Goal: Book appointment/travel/reservation

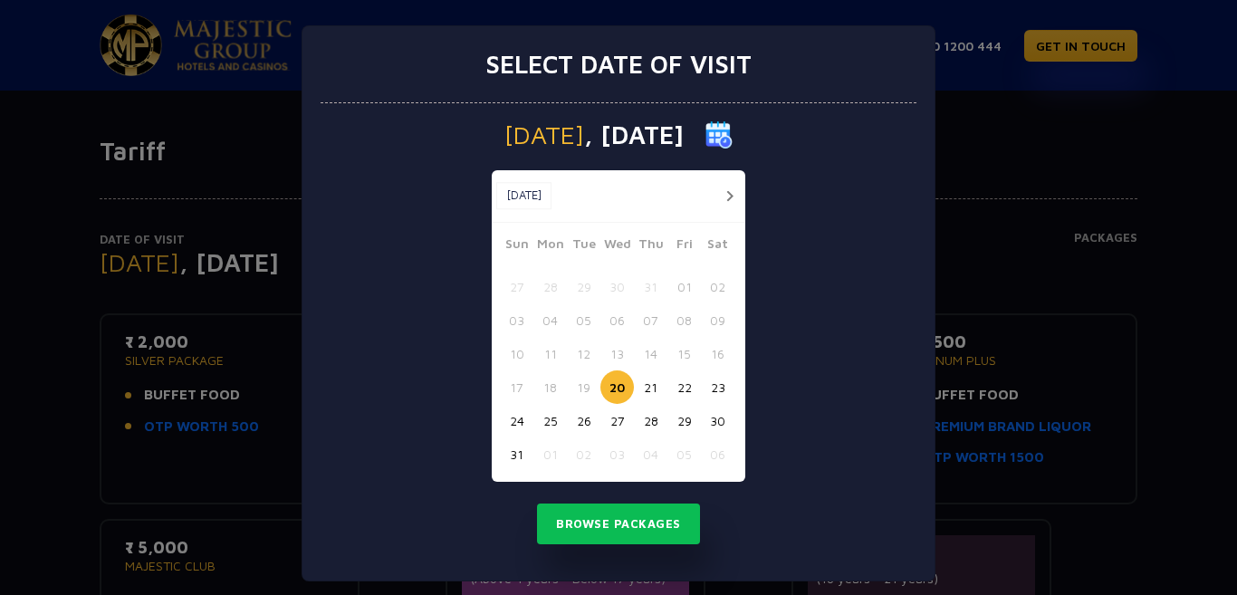
click at [723, 192] on button "button" at bounding box center [729, 196] width 23 height 23
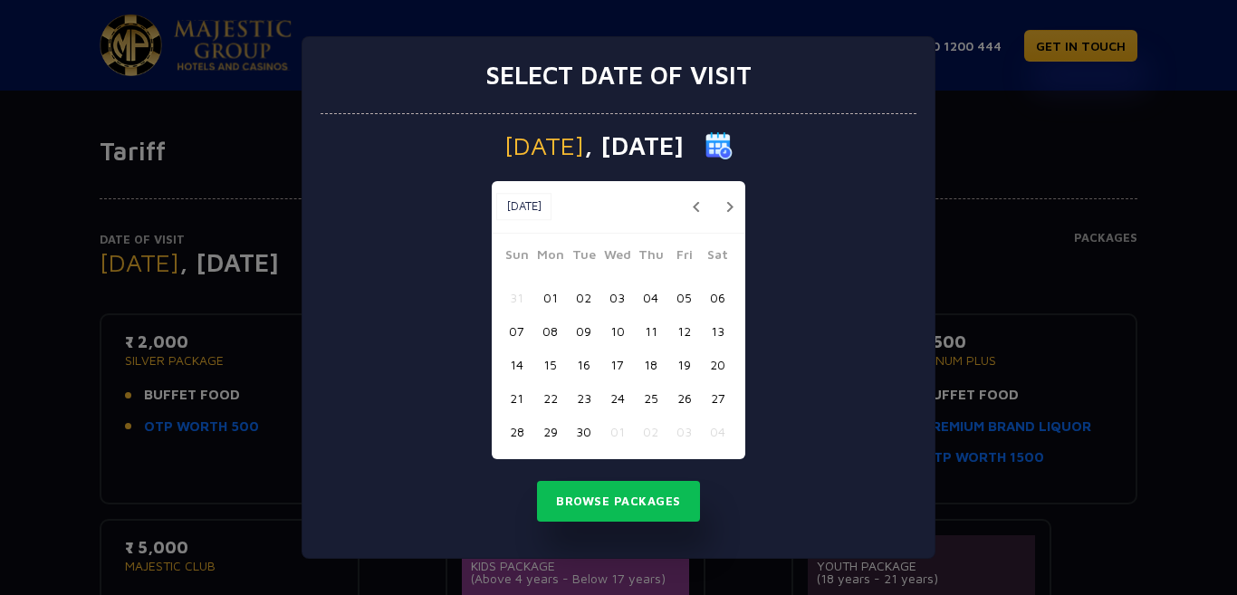
click at [620, 330] on button "10" at bounding box center [618, 331] width 34 height 34
click at [635, 501] on button "Browse Packages" at bounding box center [618, 502] width 163 height 42
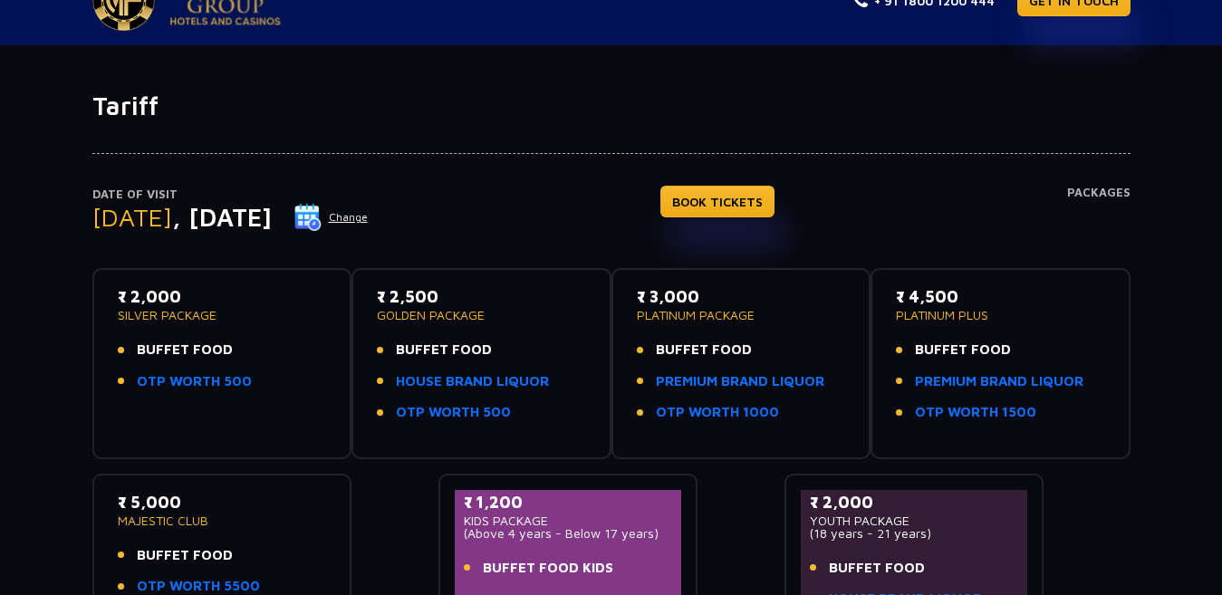
scroll to position [91, 0]
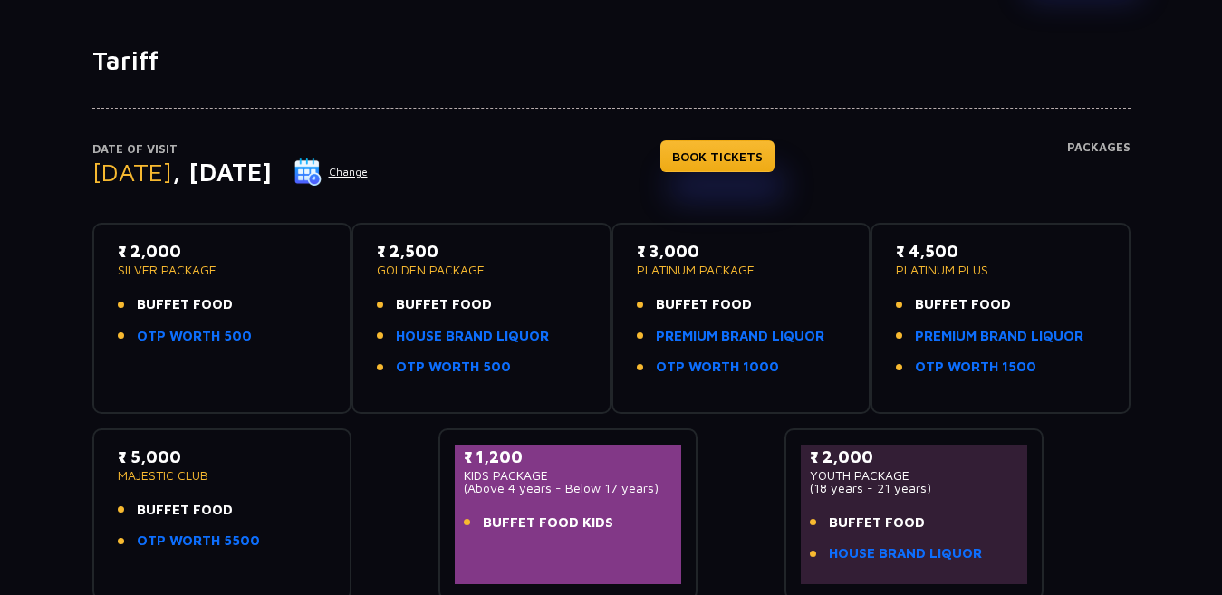
drag, startPoint x: 367, startPoint y: 268, endPoint x: 511, endPoint y: 268, distance: 144.0
click at [511, 268] on div "₹ 2,500 GOLDEN PACKAGE BUFFET FOOD HOUSE BRAND LIQUOR OTP WORTH 500" at bounding box center [481, 318] width 260 height 191
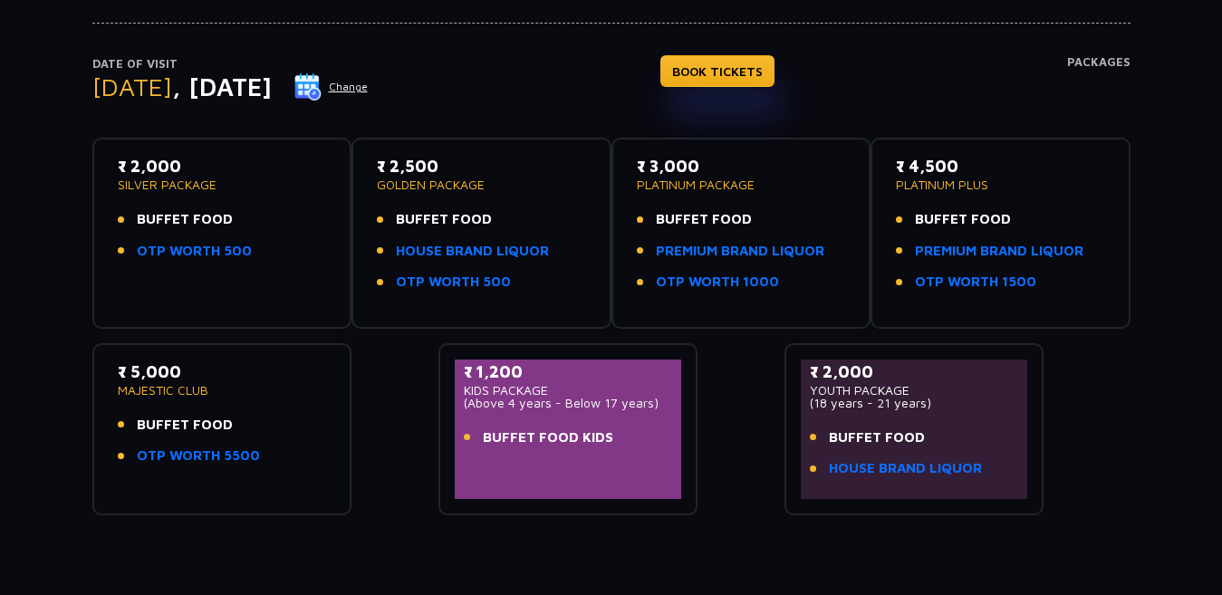
scroll to position [181, 0]
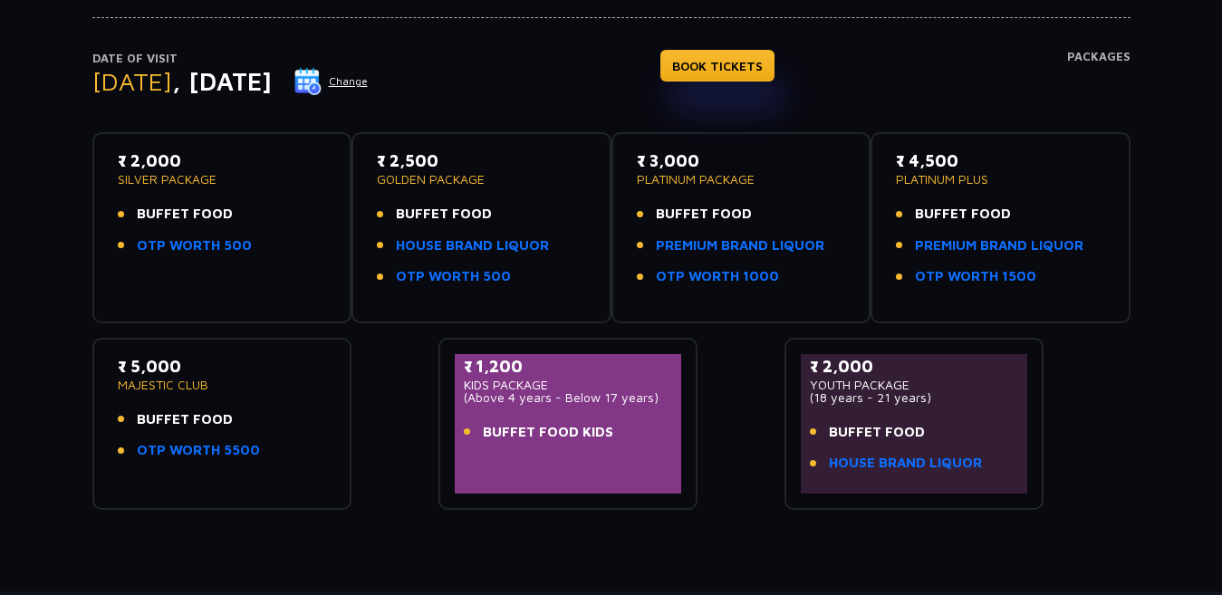
drag, startPoint x: 127, startPoint y: 451, endPoint x: 303, endPoint y: 451, distance: 176.6
click at [303, 451] on li "OTP WORTH 5500" at bounding box center [222, 450] width 209 height 21
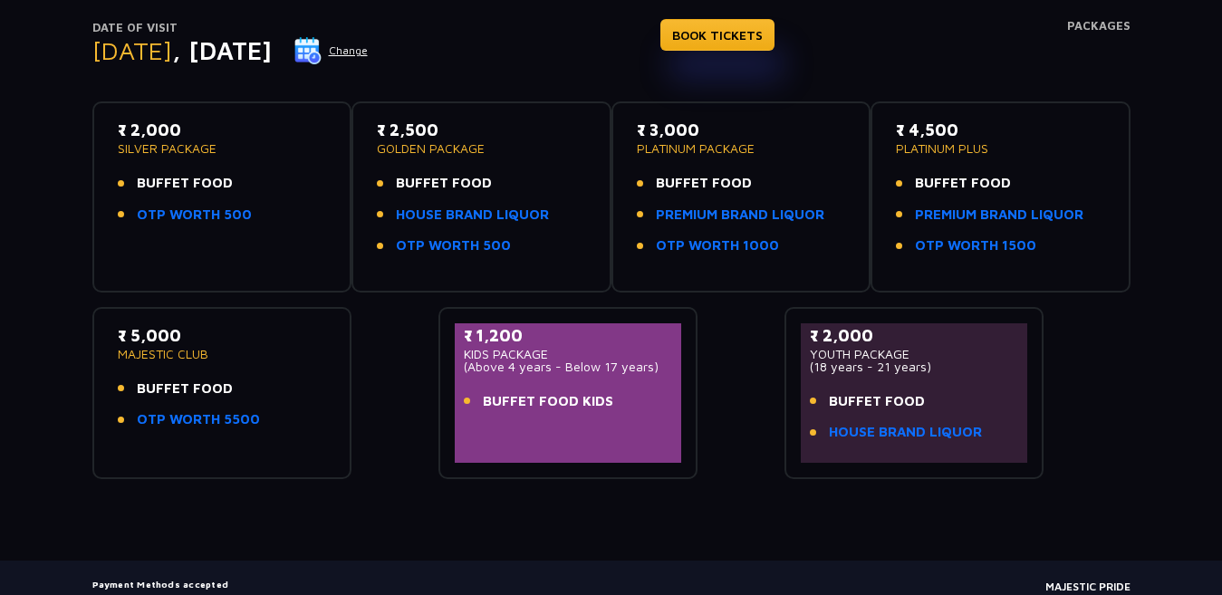
scroll to position [224, 0]
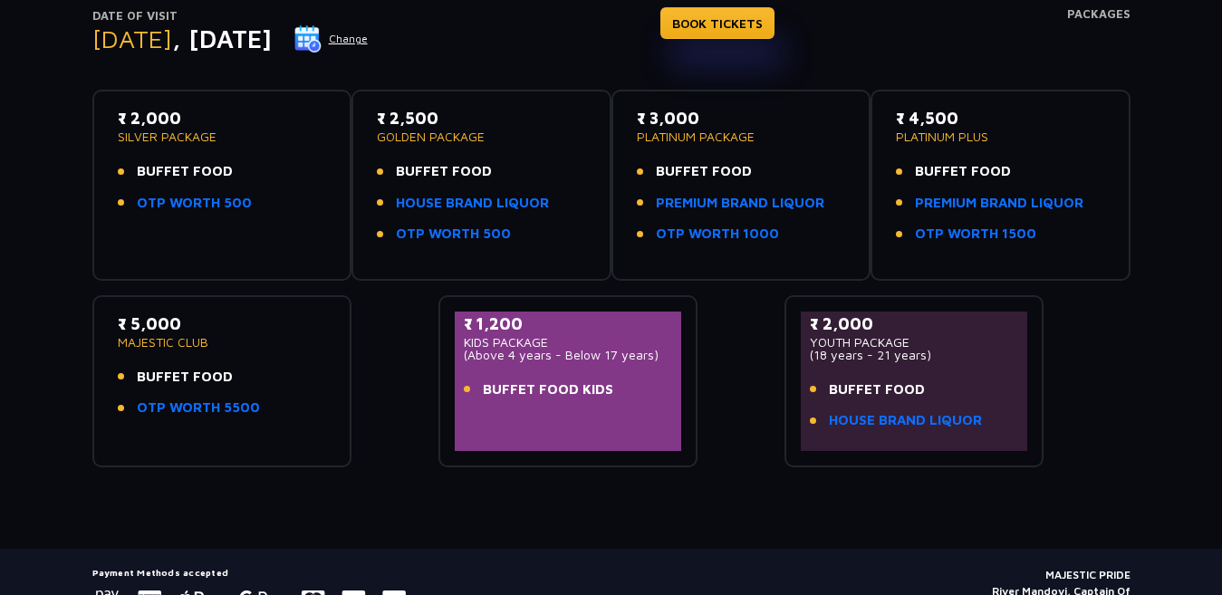
click at [212, 397] on ul "BUFFET FOOD OTP WORTH 5500" at bounding box center [222, 393] width 209 height 52
click at [216, 405] on link "OTP WORTH 5500" at bounding box center [198, 408] width 123 height 21
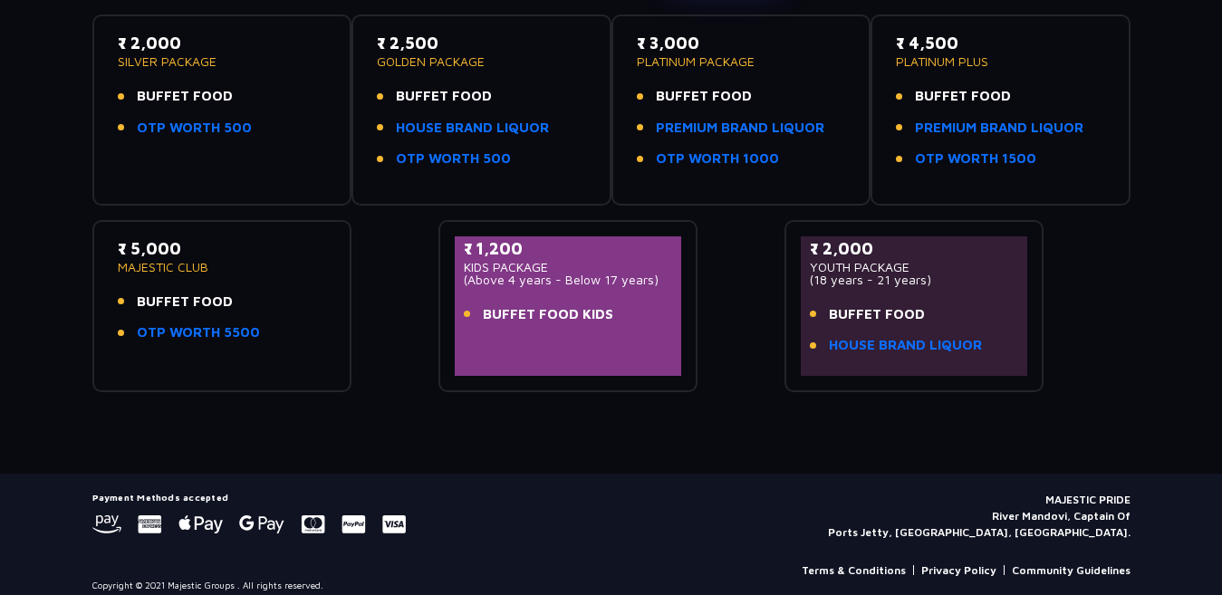
scroll to position [314, 0]
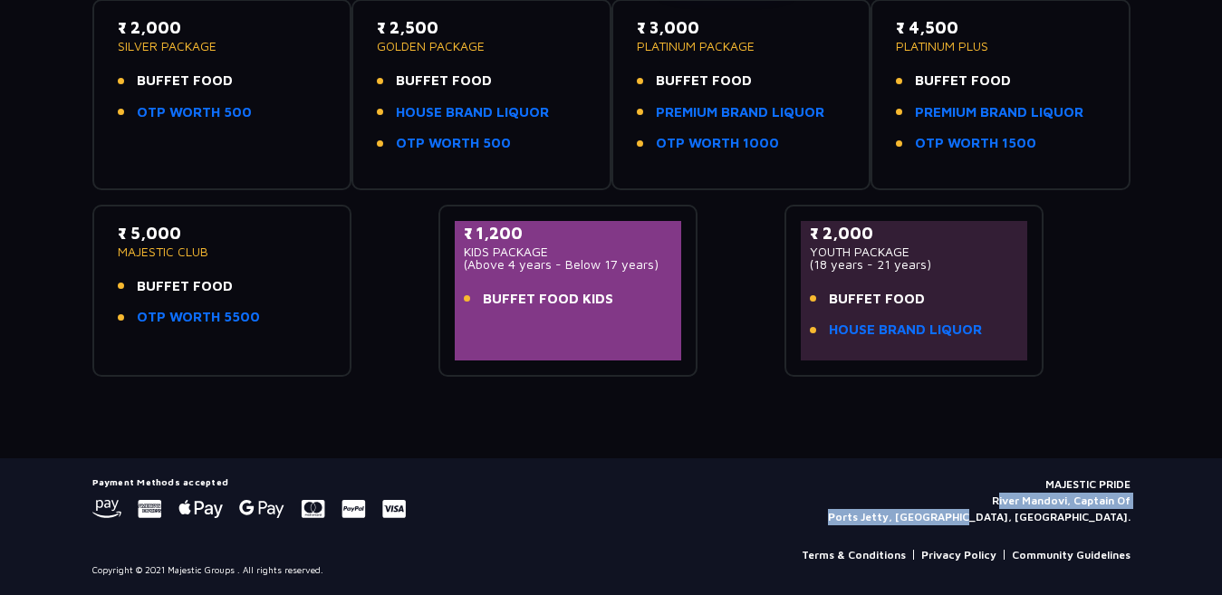
drag, startPoint x: 994, startPoint y: 500, endPoint x: 1122, endPoint y: 510, distance: 129.0
click at [1122, 510] on p "MAJESTIC PRIDE River Mandovi, Captain Of Ports Jetty, [GEOGRAPHIC_DATA], [GEOGR…" at bounding box center [979, 500] width 303 height 49
click at [1106, 505] on p "MAJESTIC PRIDE River Mandovi, Captain Of Ports Jetty, [GEOGRAPHIC_DATA], [GEOGR…" at bounding box center [979, 500] width 303 height 49
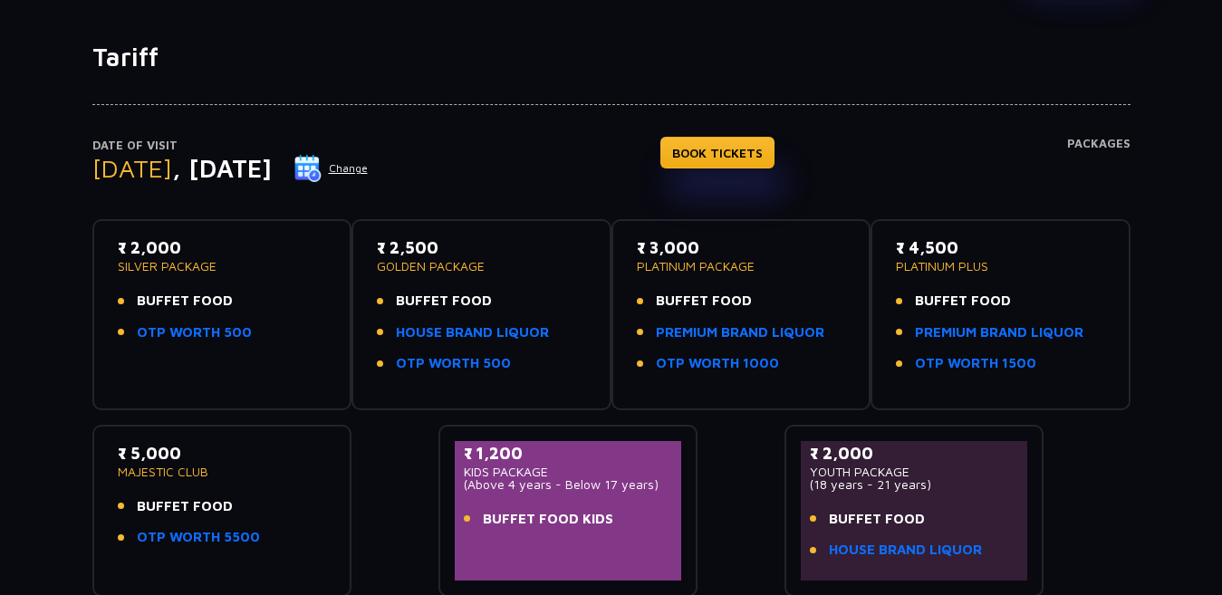
scroll to position [0, 0]
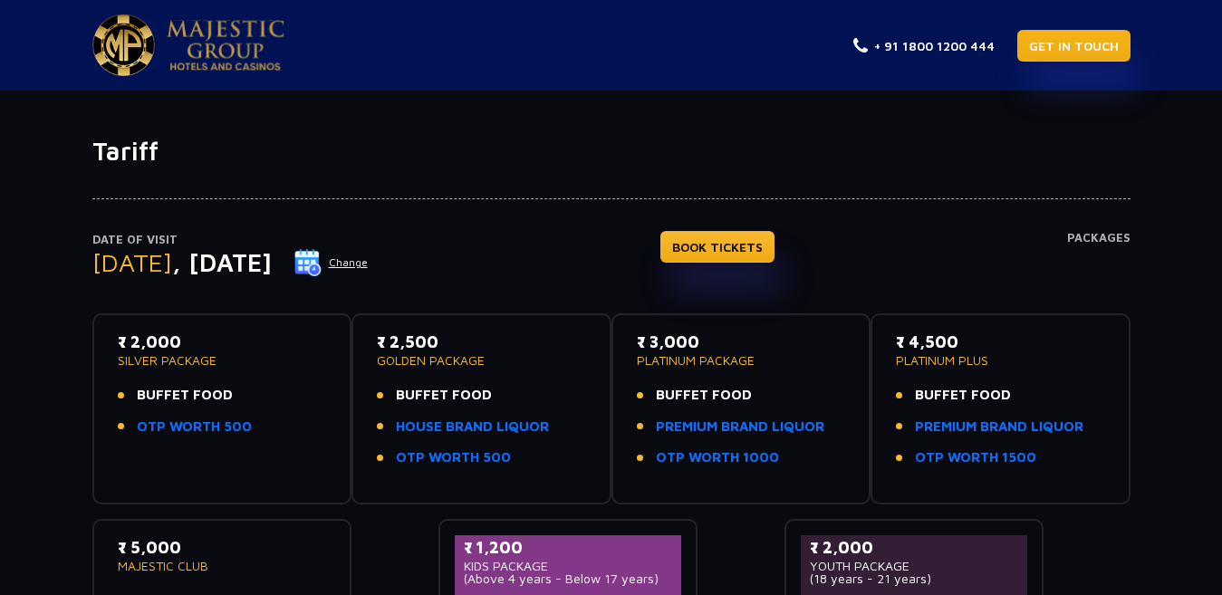
click at [1076, 57] on link "GET IN TOUCH" at bounding box center [1073, 46] width 113 height 32
